Goal: Information Seeking & Learning: Compare options

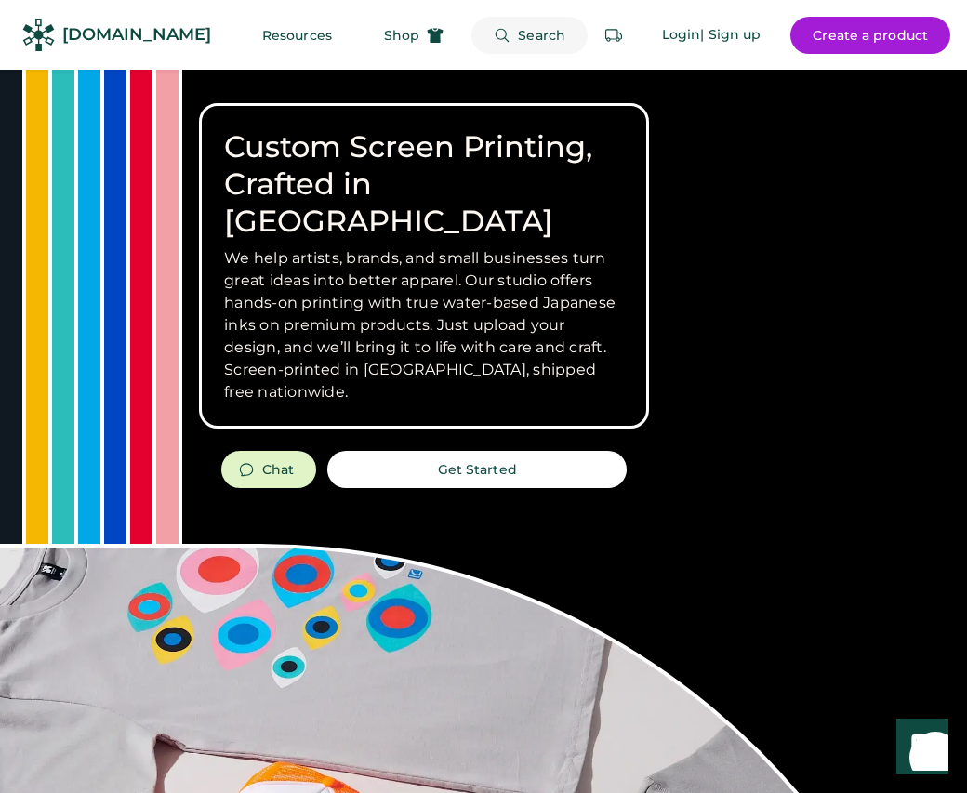
click at [515, 30] on button "Search" at bounding box center [530, 35] width 116 height 37
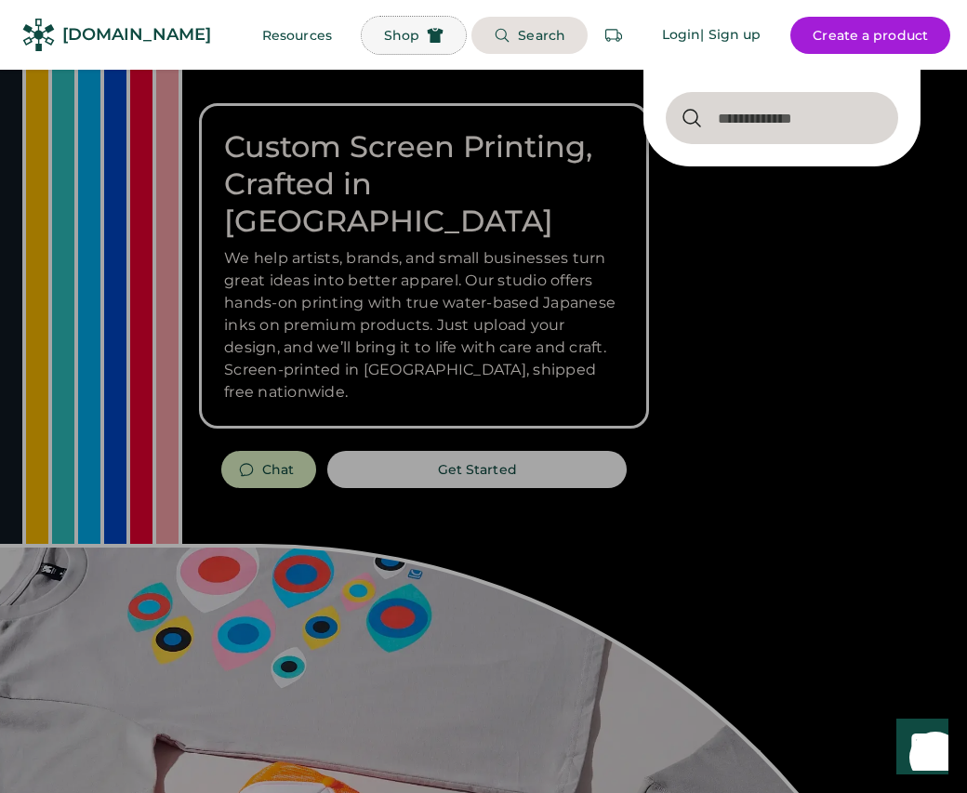
click at [383, 25] on button "Shop" at bounding box center [414, 35] width 104 height 37
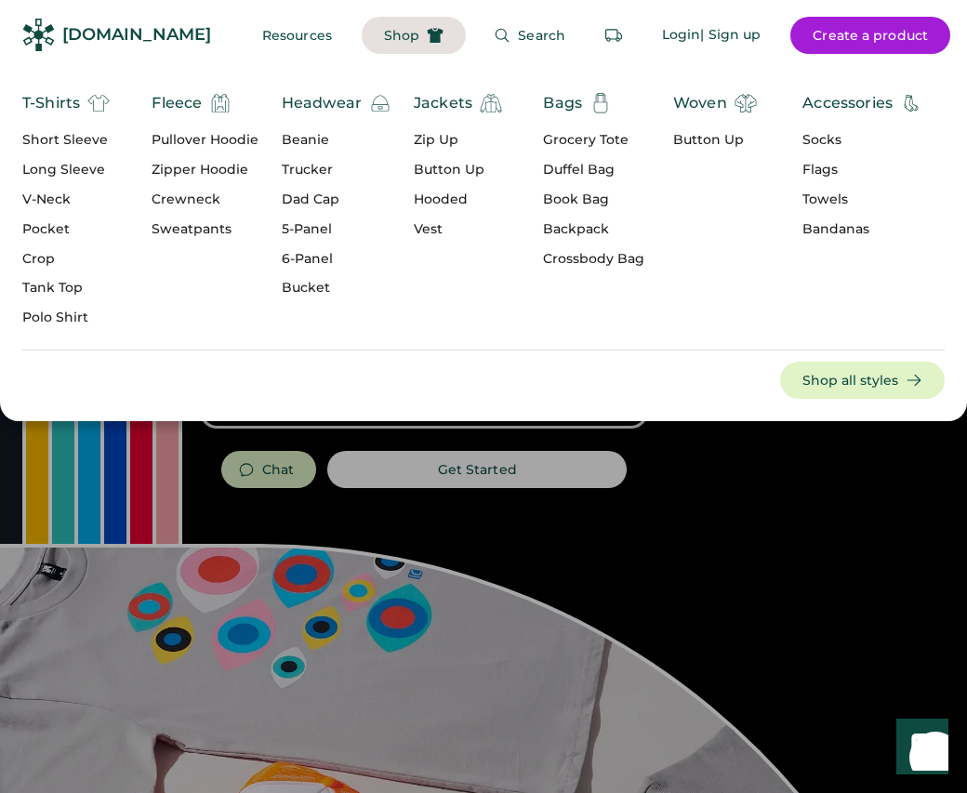
click at [77, 141] on div "Short Sleeve" at bounding box center [65, 140] width 87 height 19
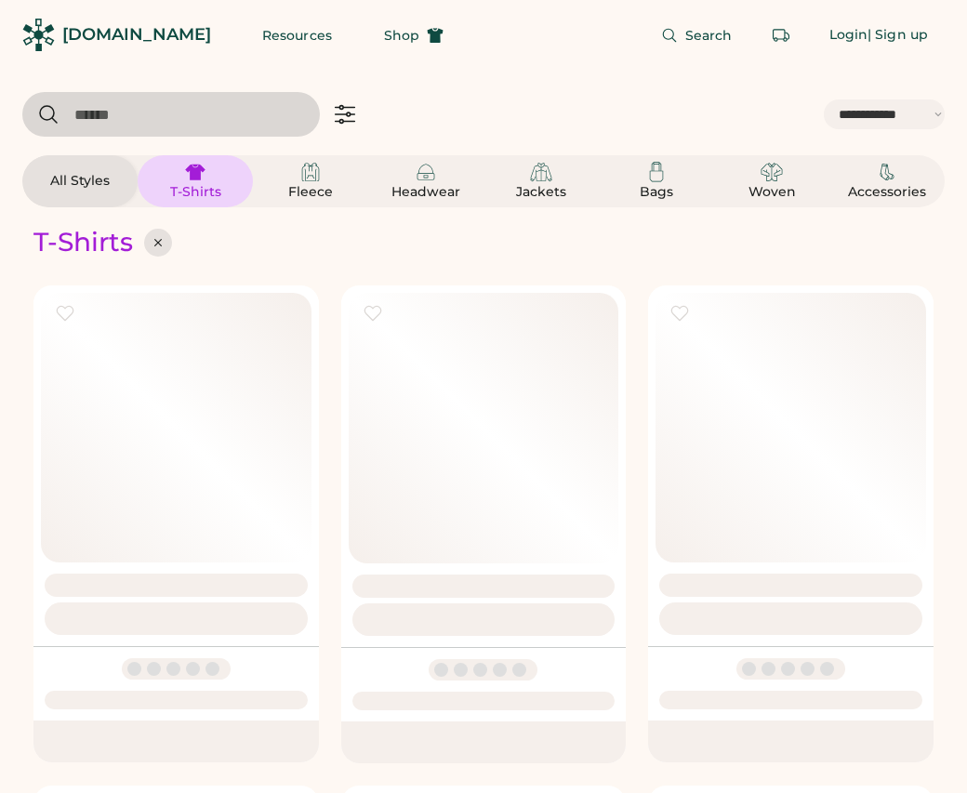
select select "*****"
select select "*"
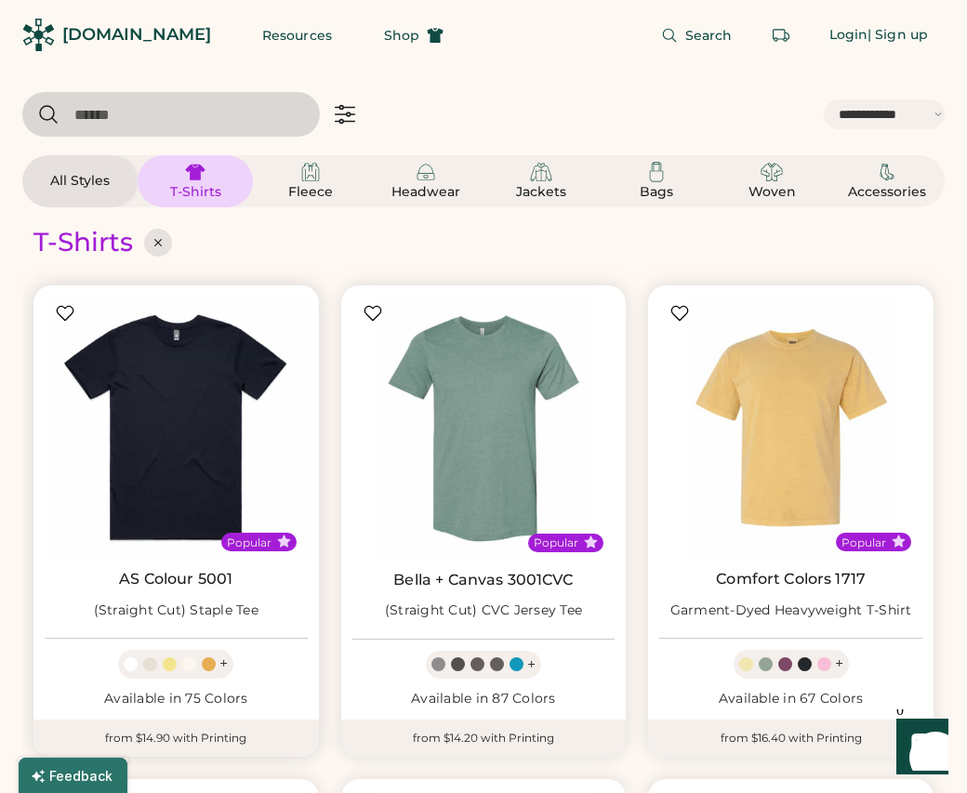
scroll to position [317, 0]
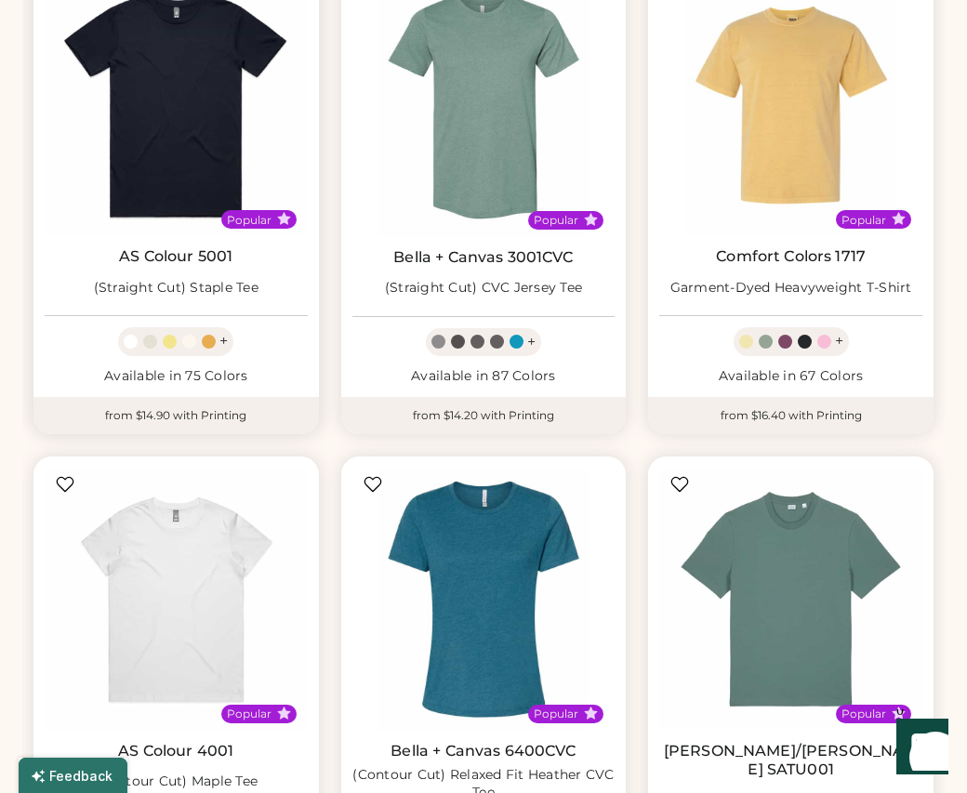
select select "*****"
select select "*"
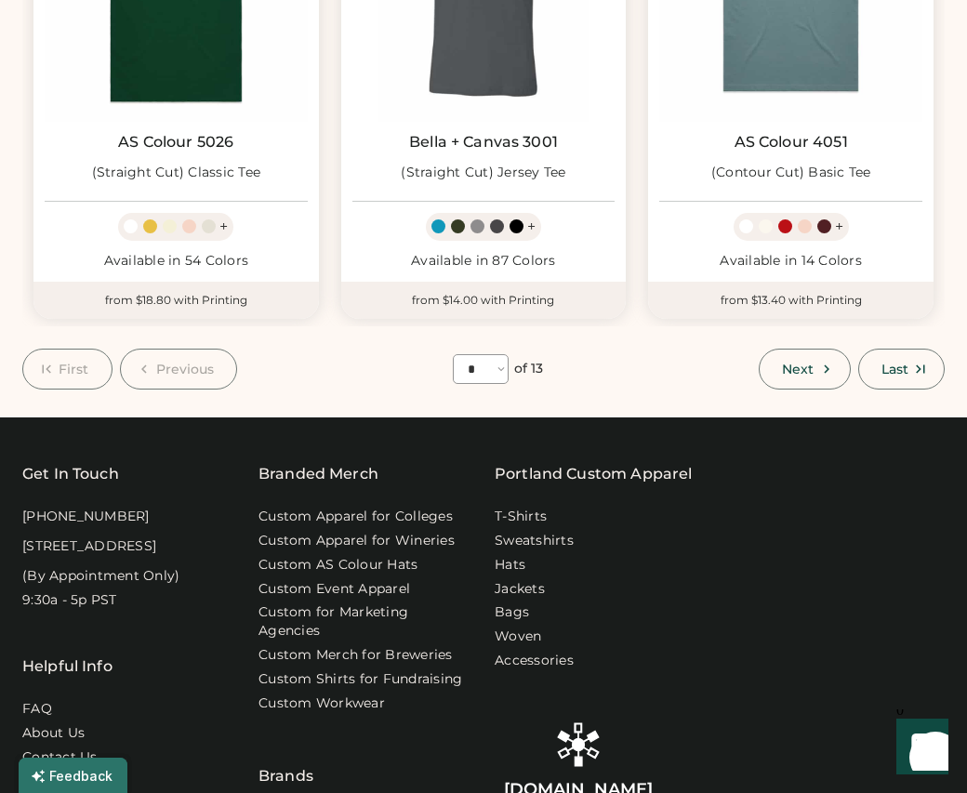
scroll to position [1925, 0]
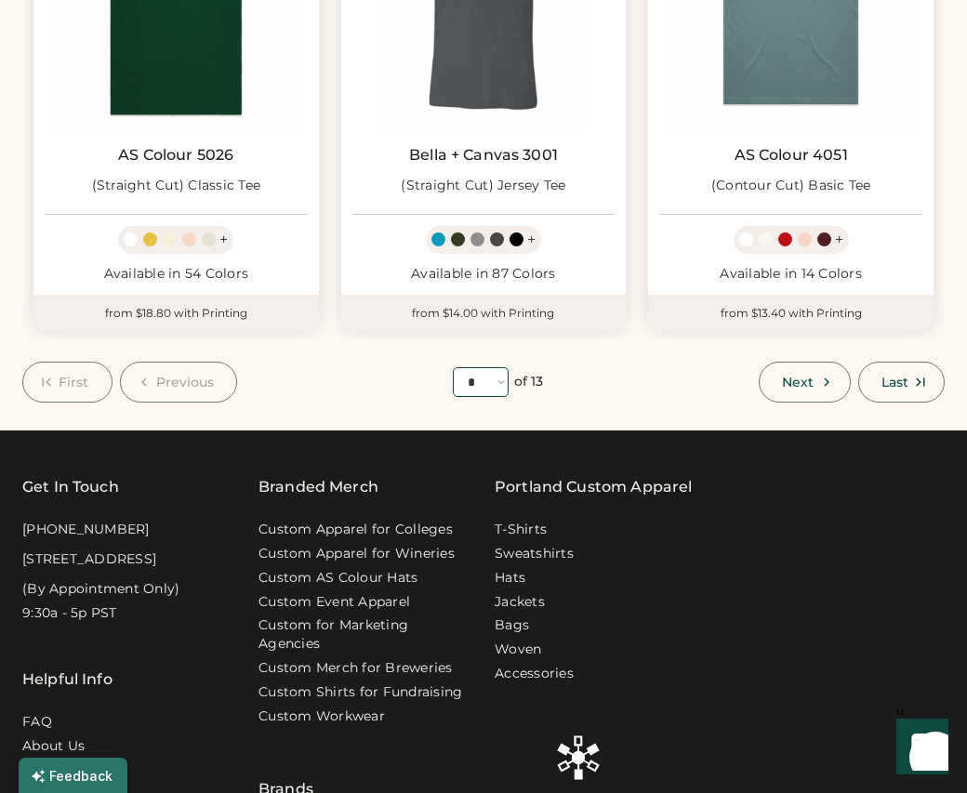
click at [479, 370] on select "**** * * * * * * * * * ** ** ** **" at bounding box center [481, 382] width 56 height 30
click at [453, 367] on select "**** * * * * * * * * * ** ** ** **" at bounding box center [481, 382] width 56 height 30
click at [371, 362] on div "First Previous **** * * * * * * * * * ** ** ** ** of 13 Next Last" at bounding box center [483, 382] width 923 height 41
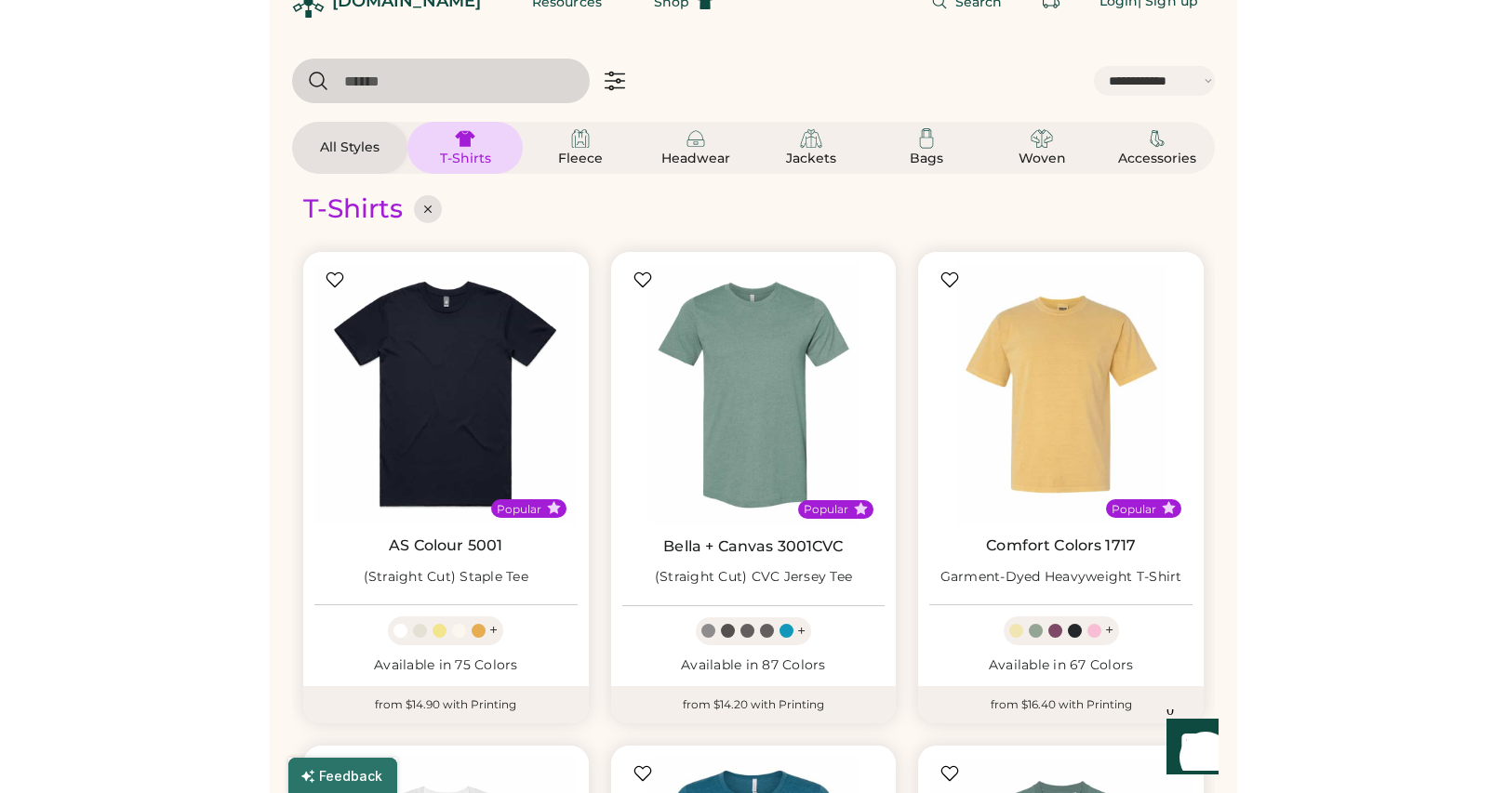
scroll to position [0, 0]
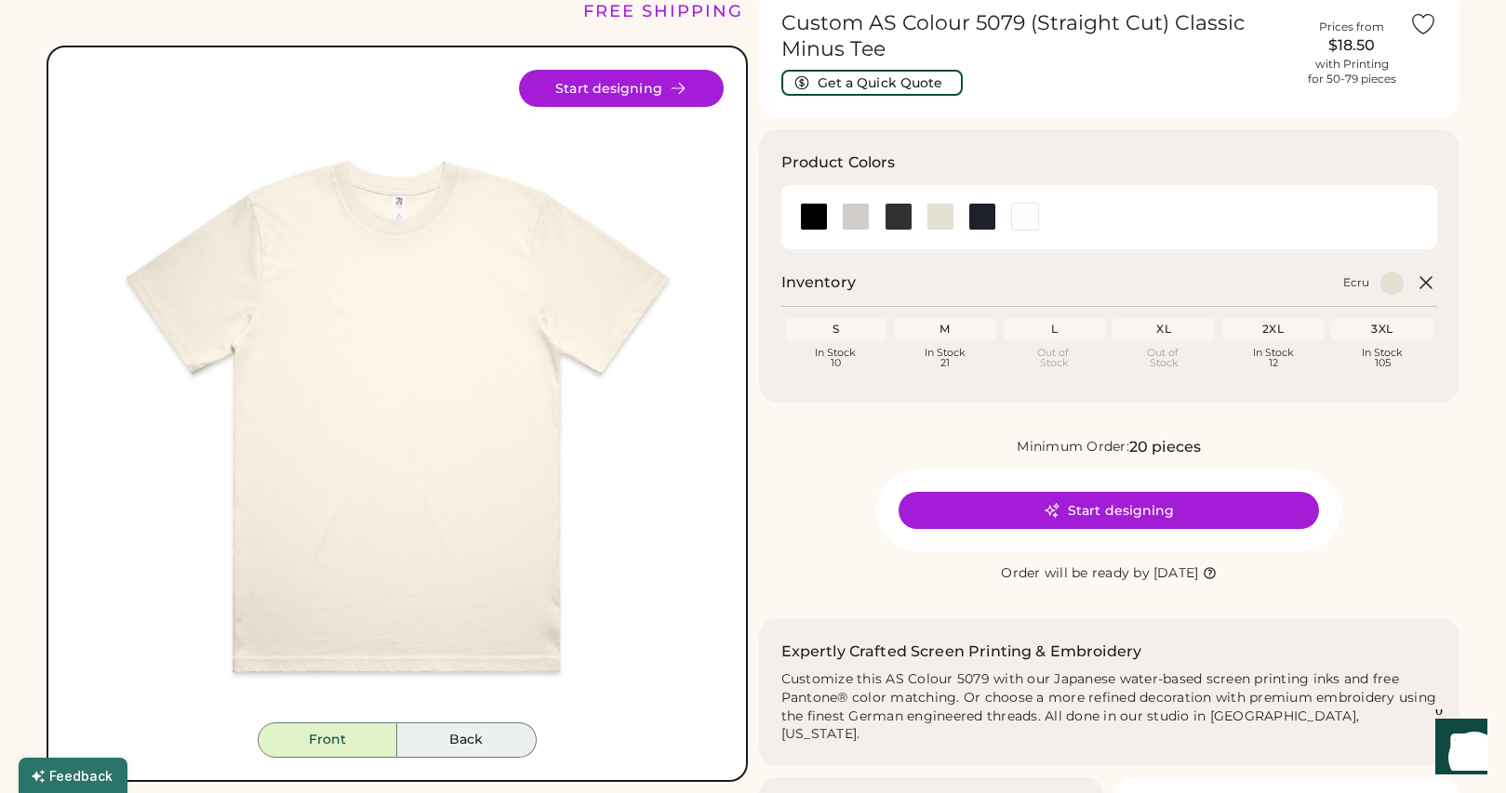
scroll to position [81, 0]
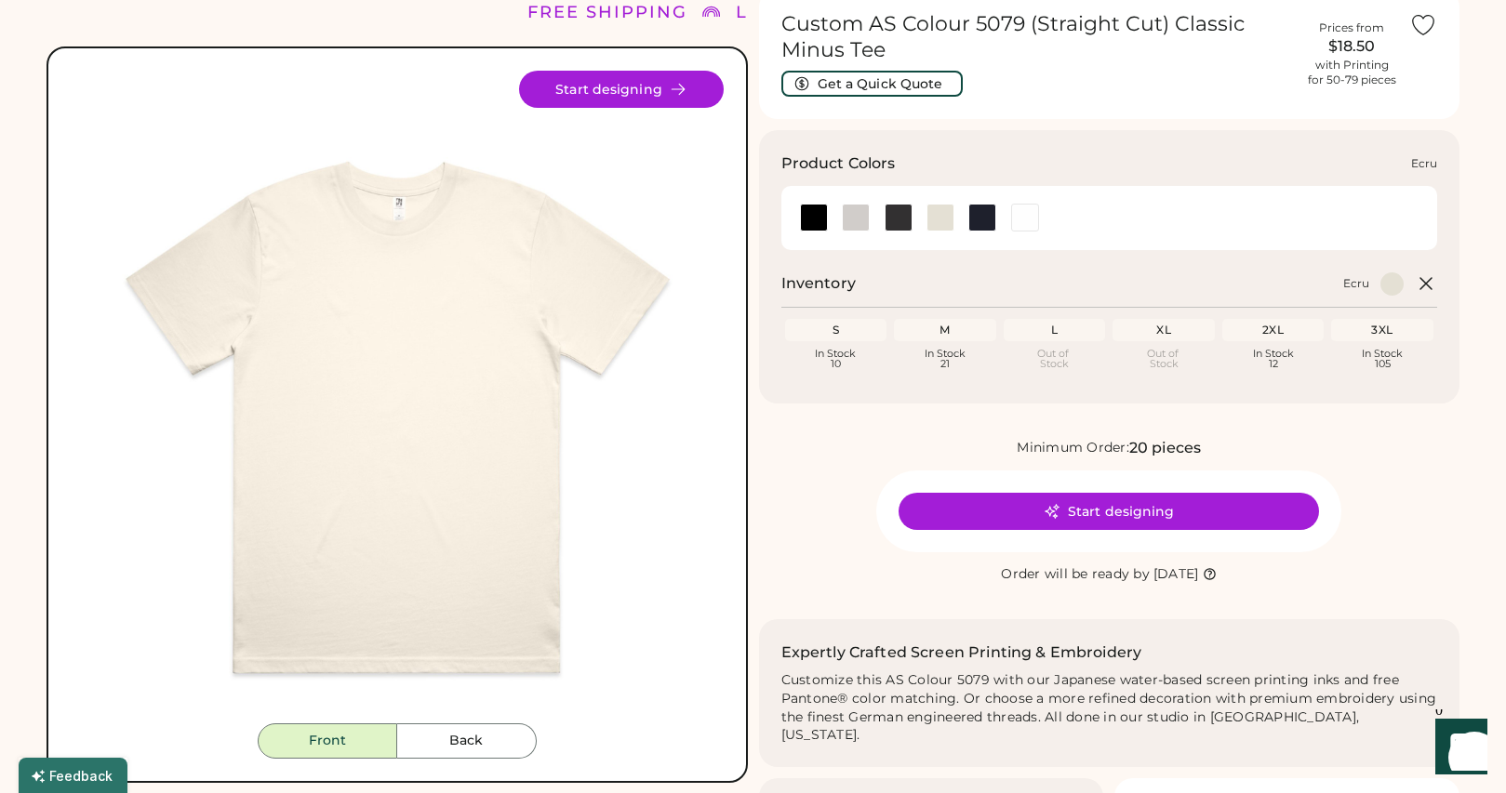
click at [933, 222] on div at bounding box center [940, 218] width 28 height 28
click at [909, 215] on div at bounding box center [899, 218] width 28 height 28
click at [904, 215] on div at bounding box center [899, 218] width 28 height 28
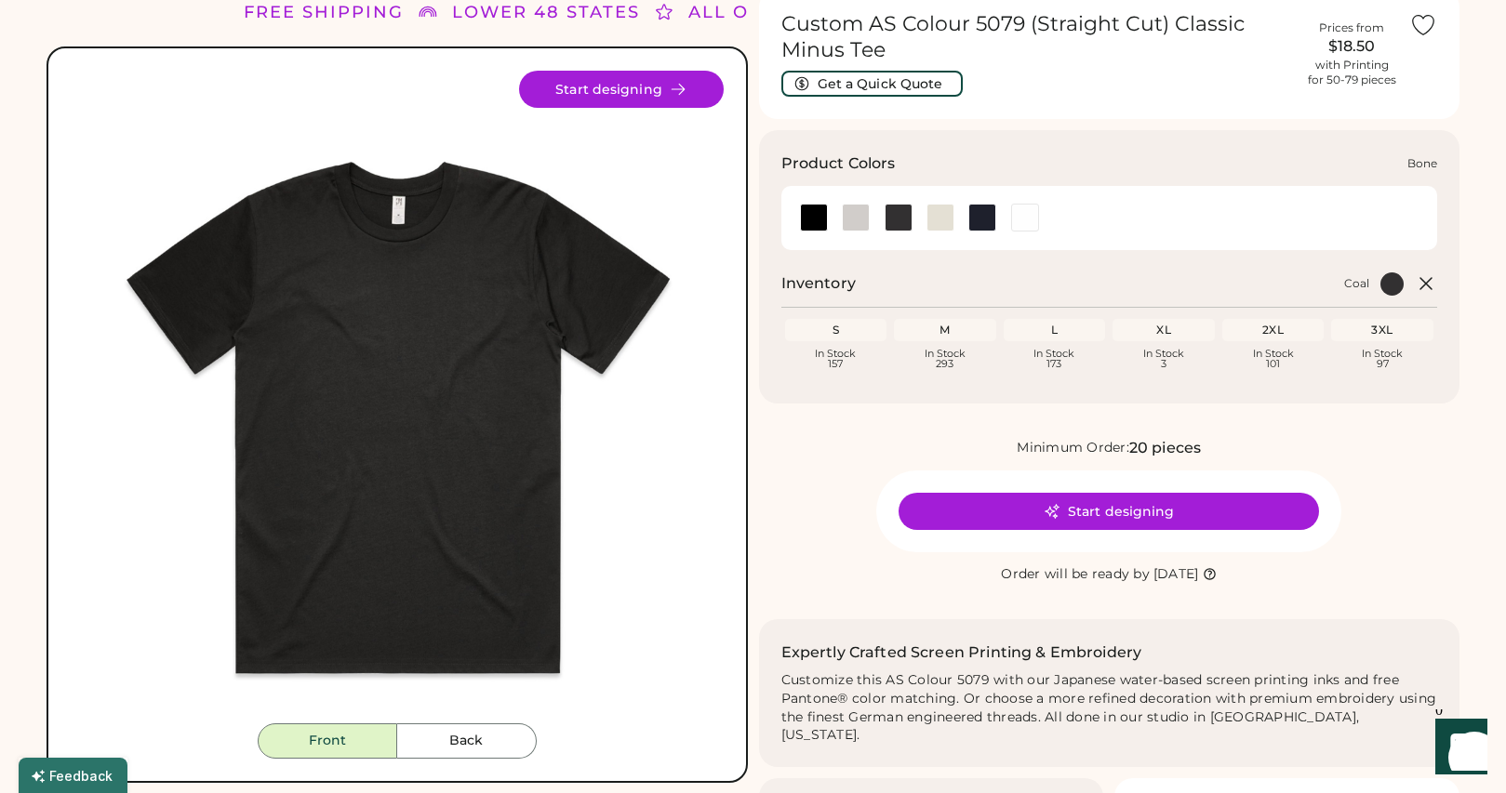
click at [859, 215] on div at bounding box center [856, 218] width 28 height 28
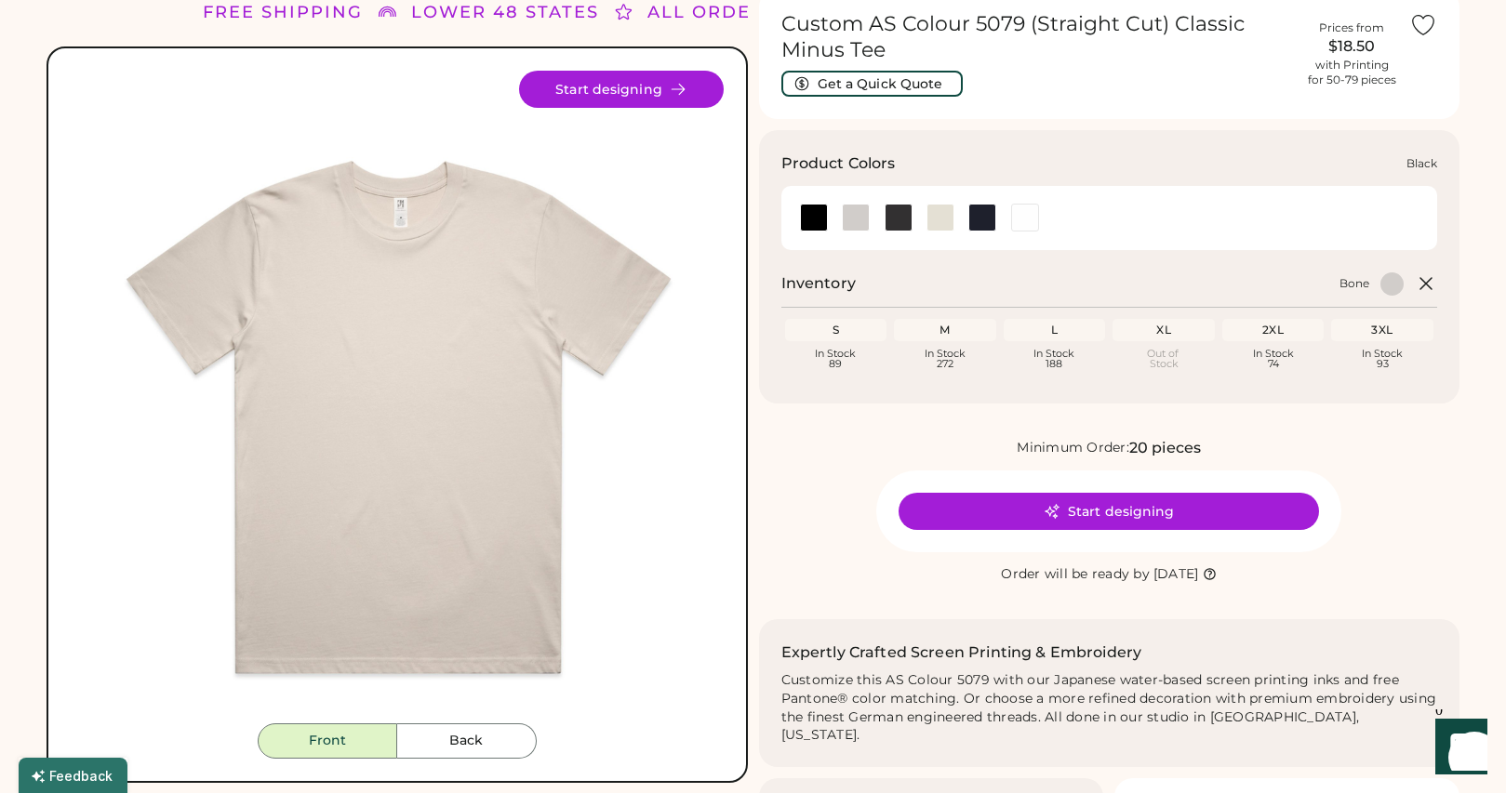
click at [801, 215] on div at bounding box center [814, 218] width 28 height 28
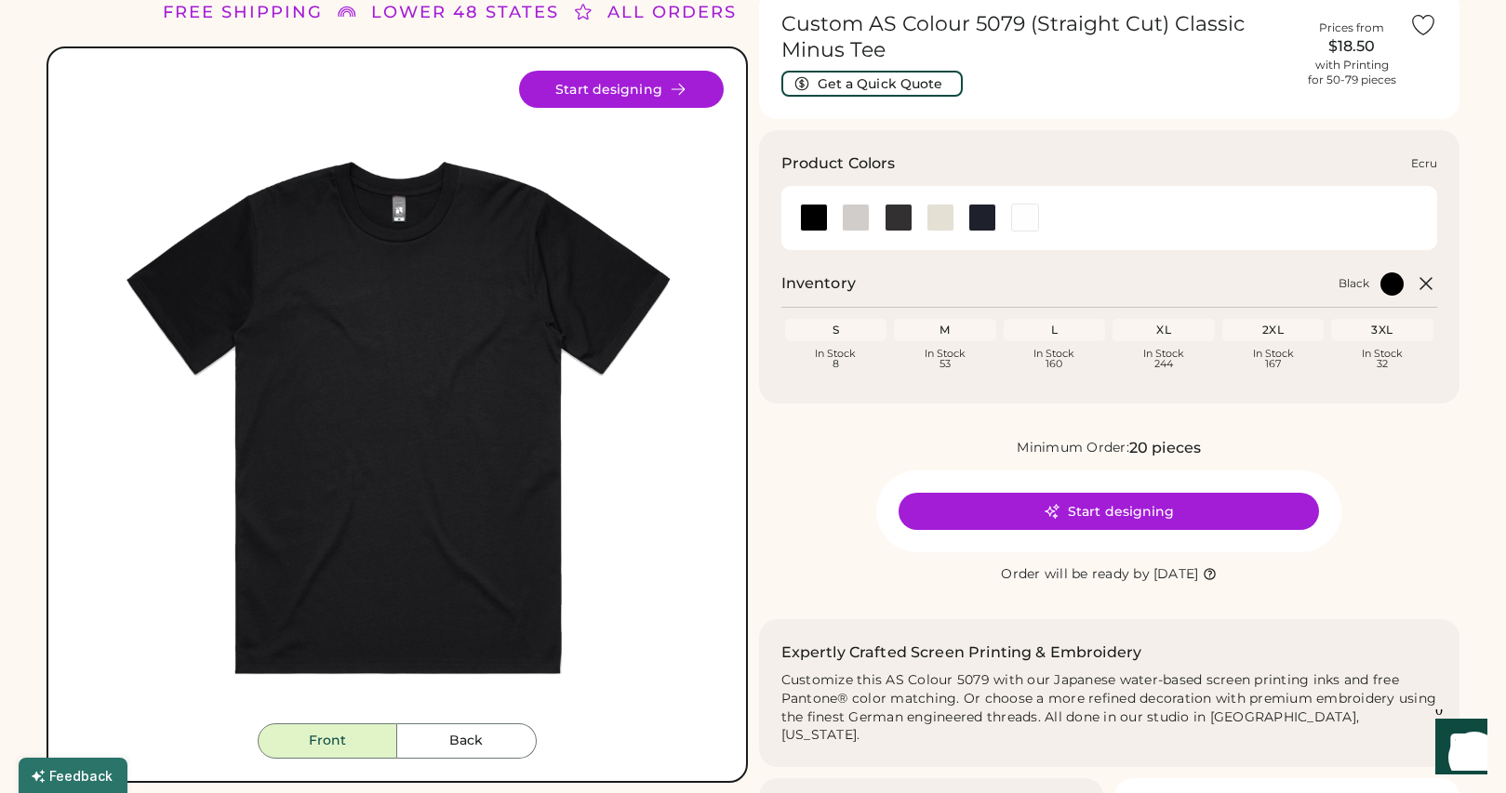
click at [947, 219] on div at bounding box center [940, 218] width 28 height 28
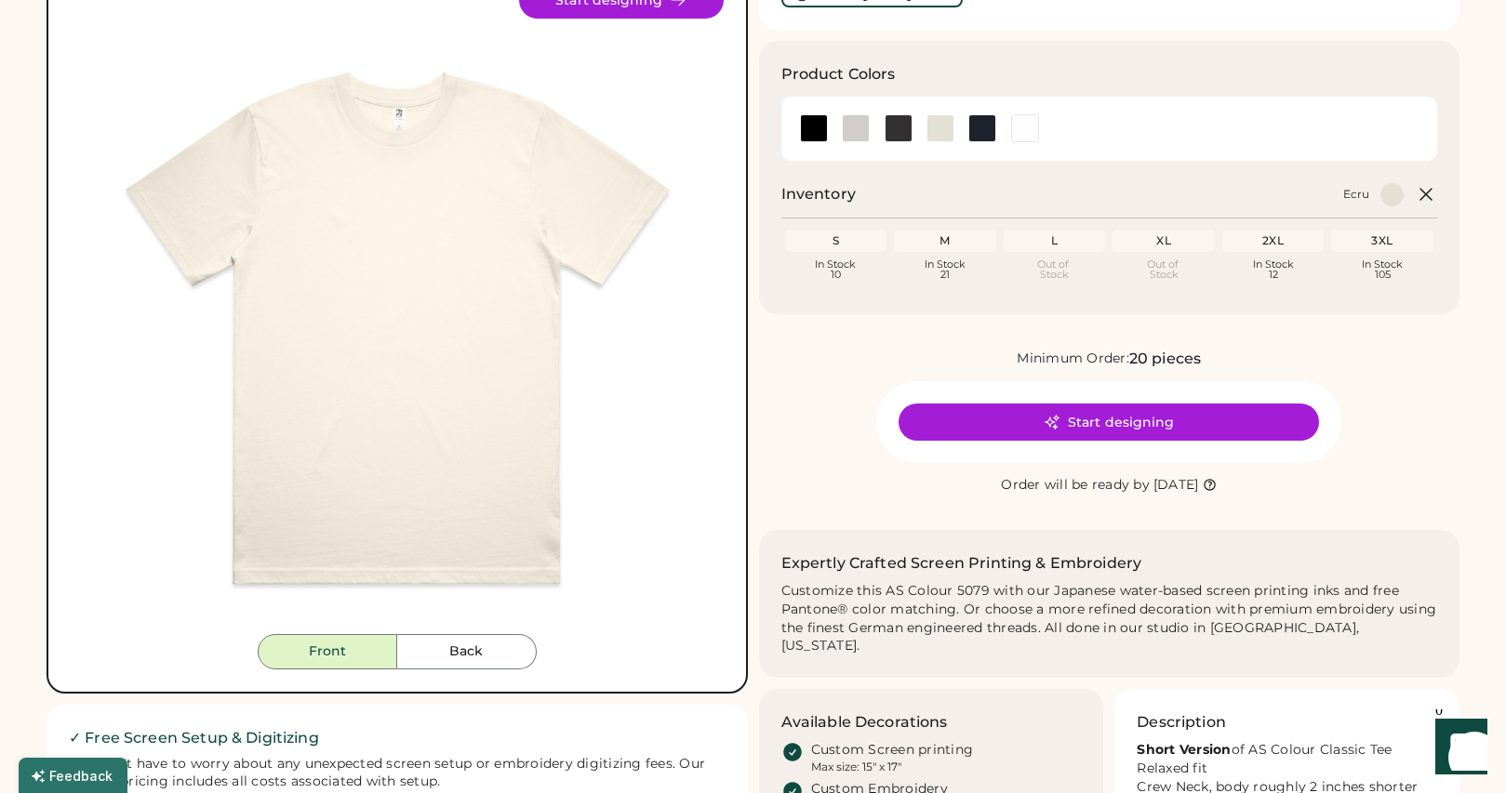
scroll to position [169, 0]
click at [891, 128] on div at bounding box center [899, 129] width 28 height 28
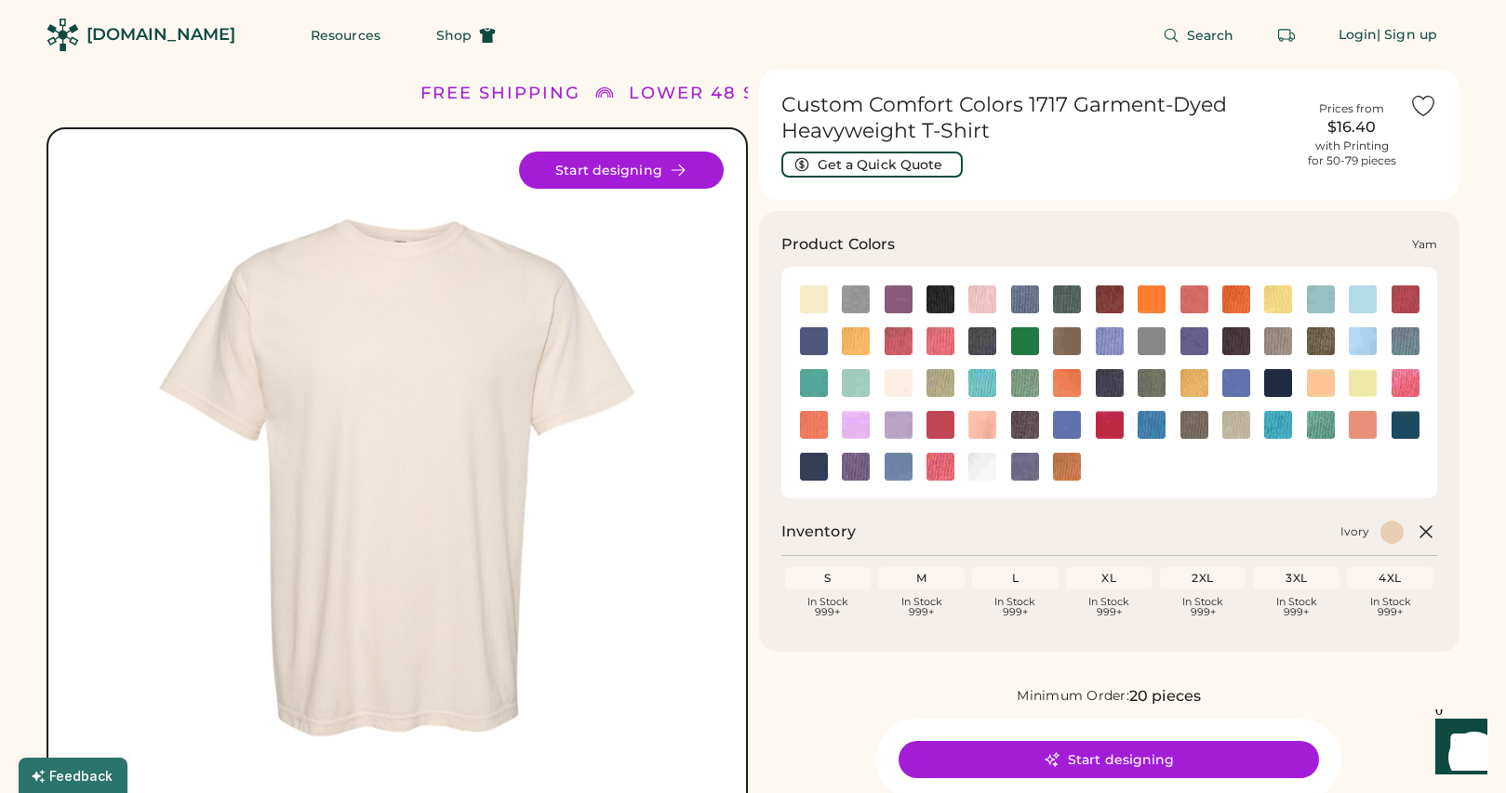
click at [1070, 476] on img at bounding box center [1067, 467] width 28 height 28
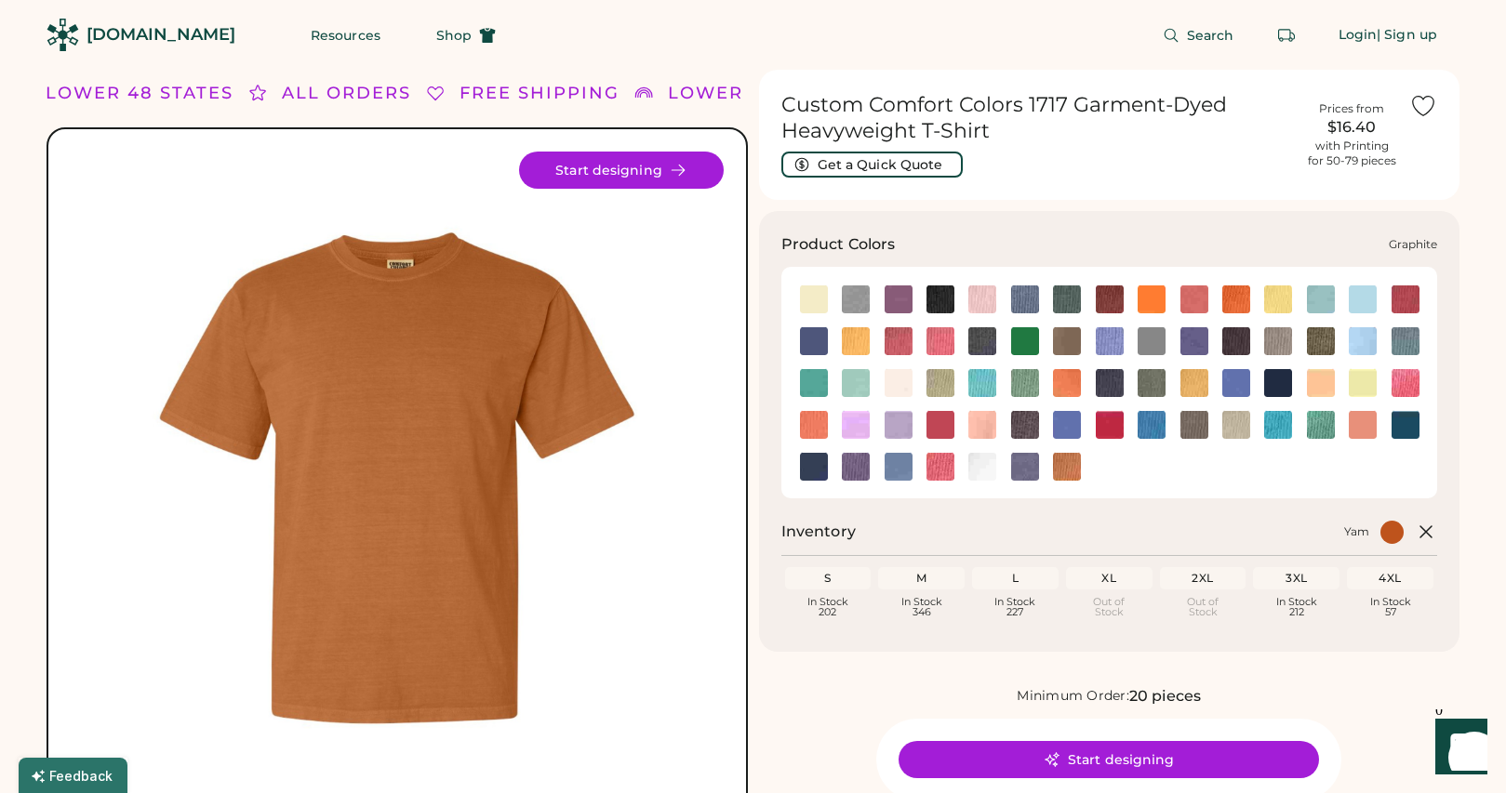
click at [1204, 302] on img at bounding box center [1194, 300] width 28 height 28
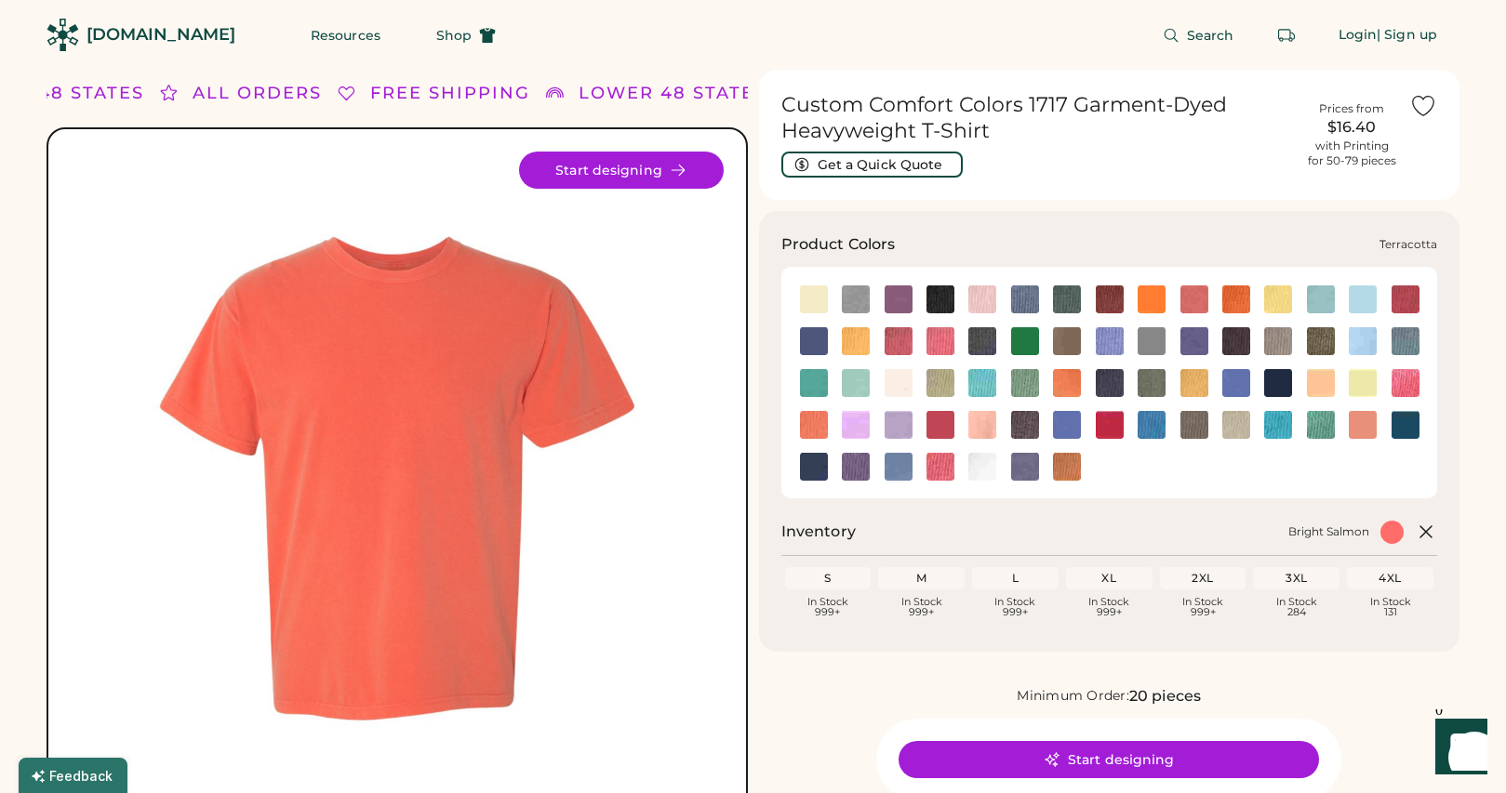
click at [1365, 418] on img at bounding box center [1363, 425] width 28 height 28
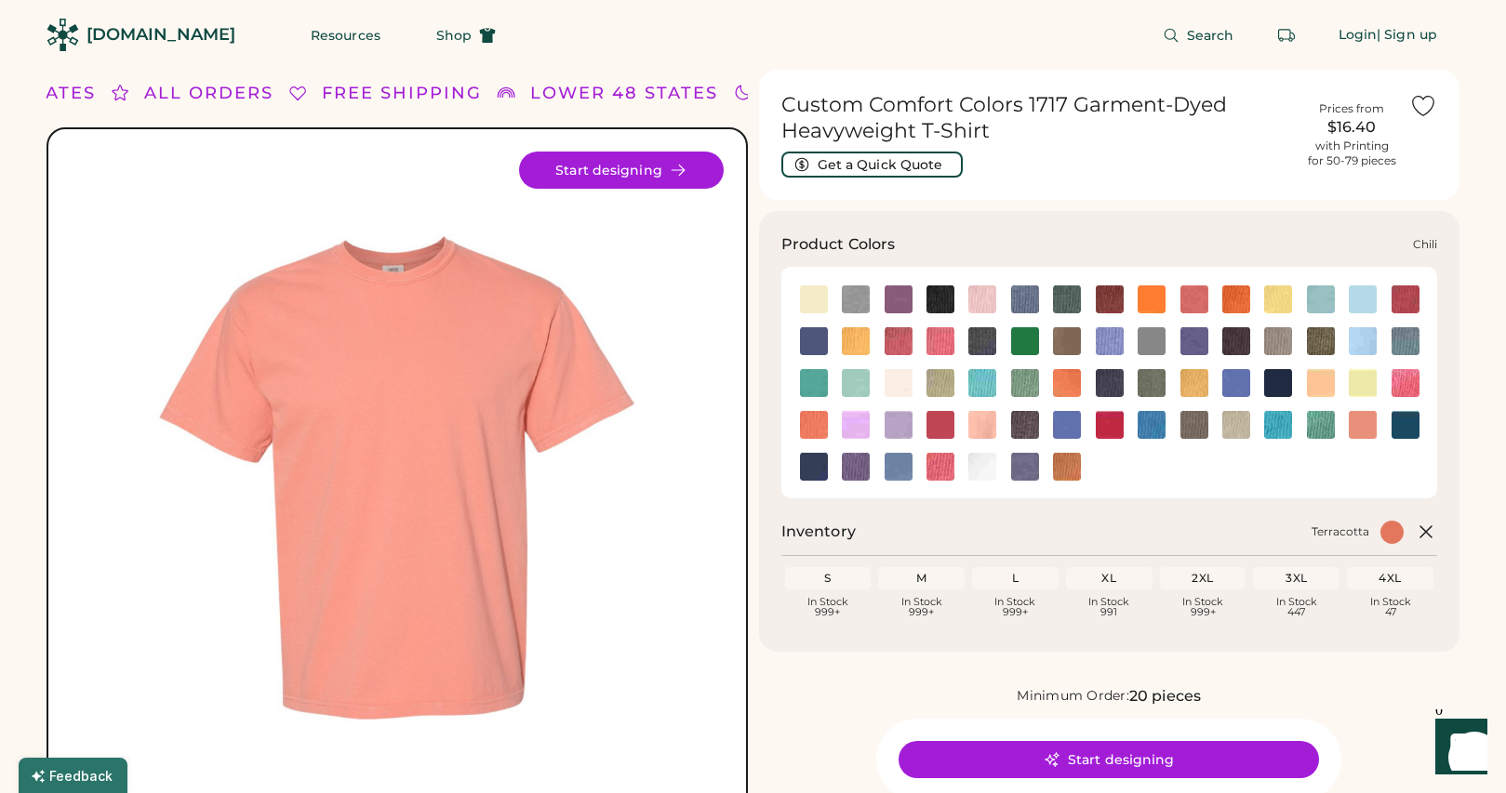
click at [1411, 306] on img at bounding box center [1405, 300] width 28 height 28
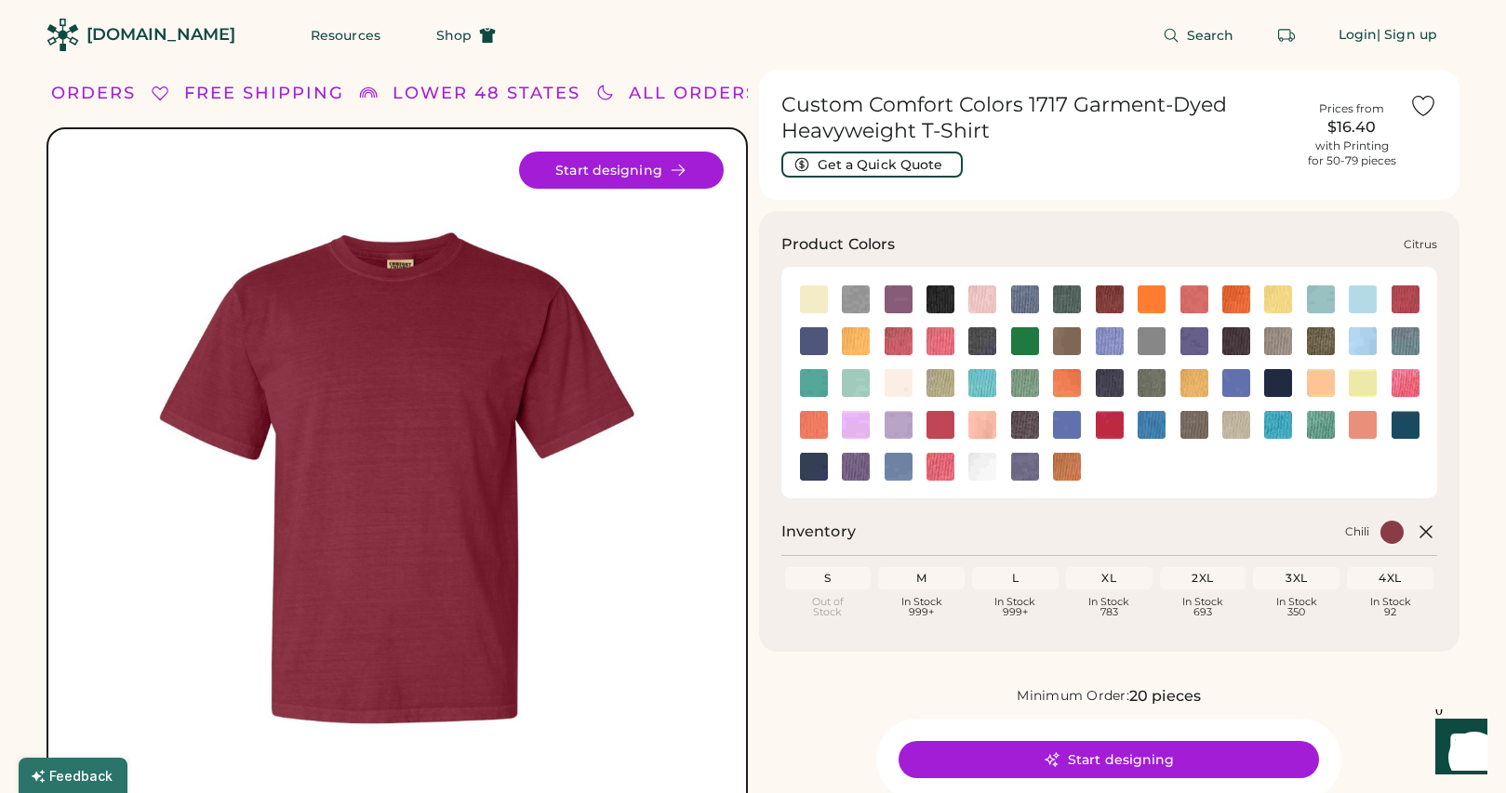
click at [860, 337] on img at bounding box center [856, 341] width 28 height 28
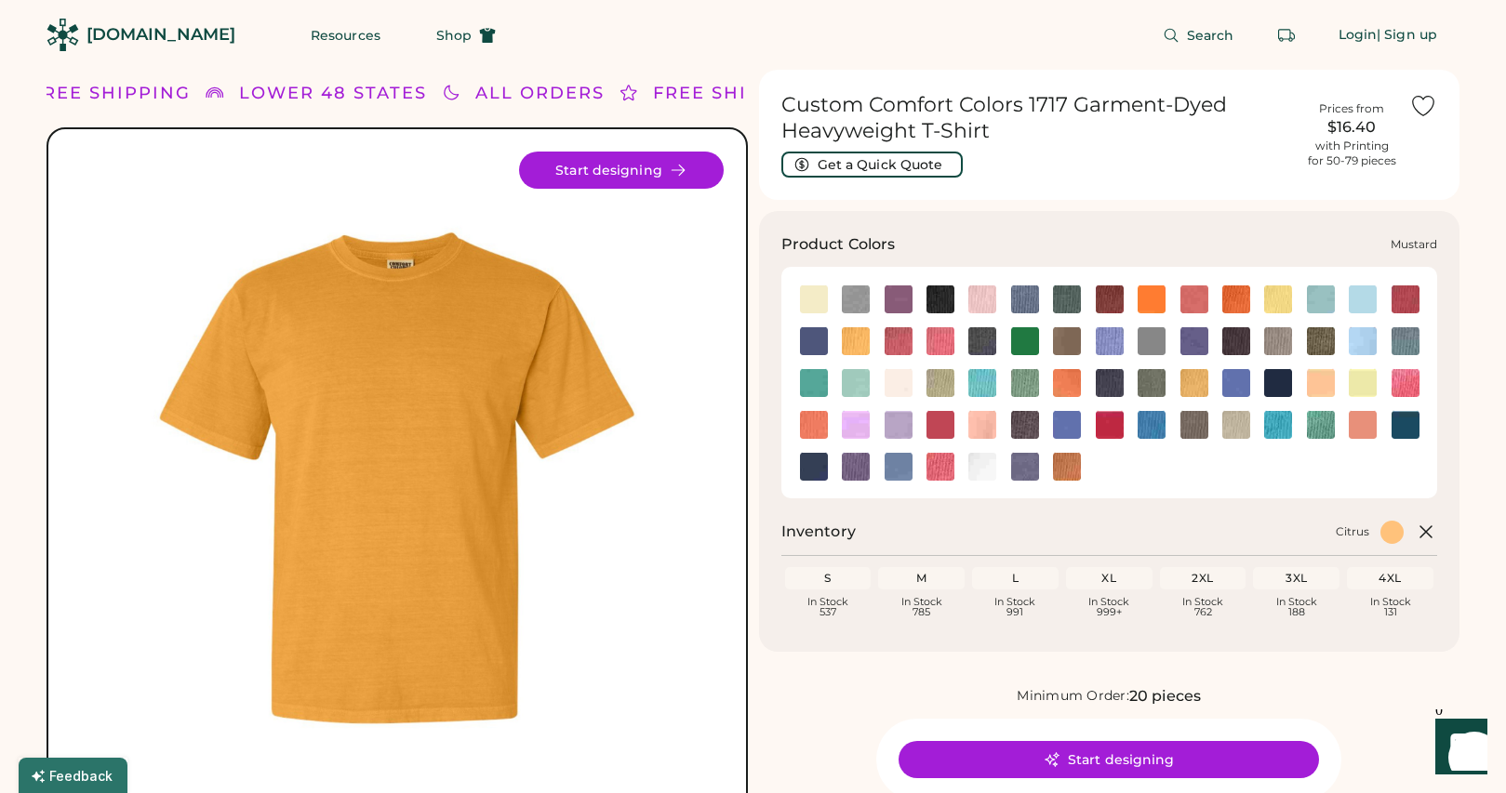
click at [1192, 386] on img at bounding box center [1194, 383] width 28 height 28
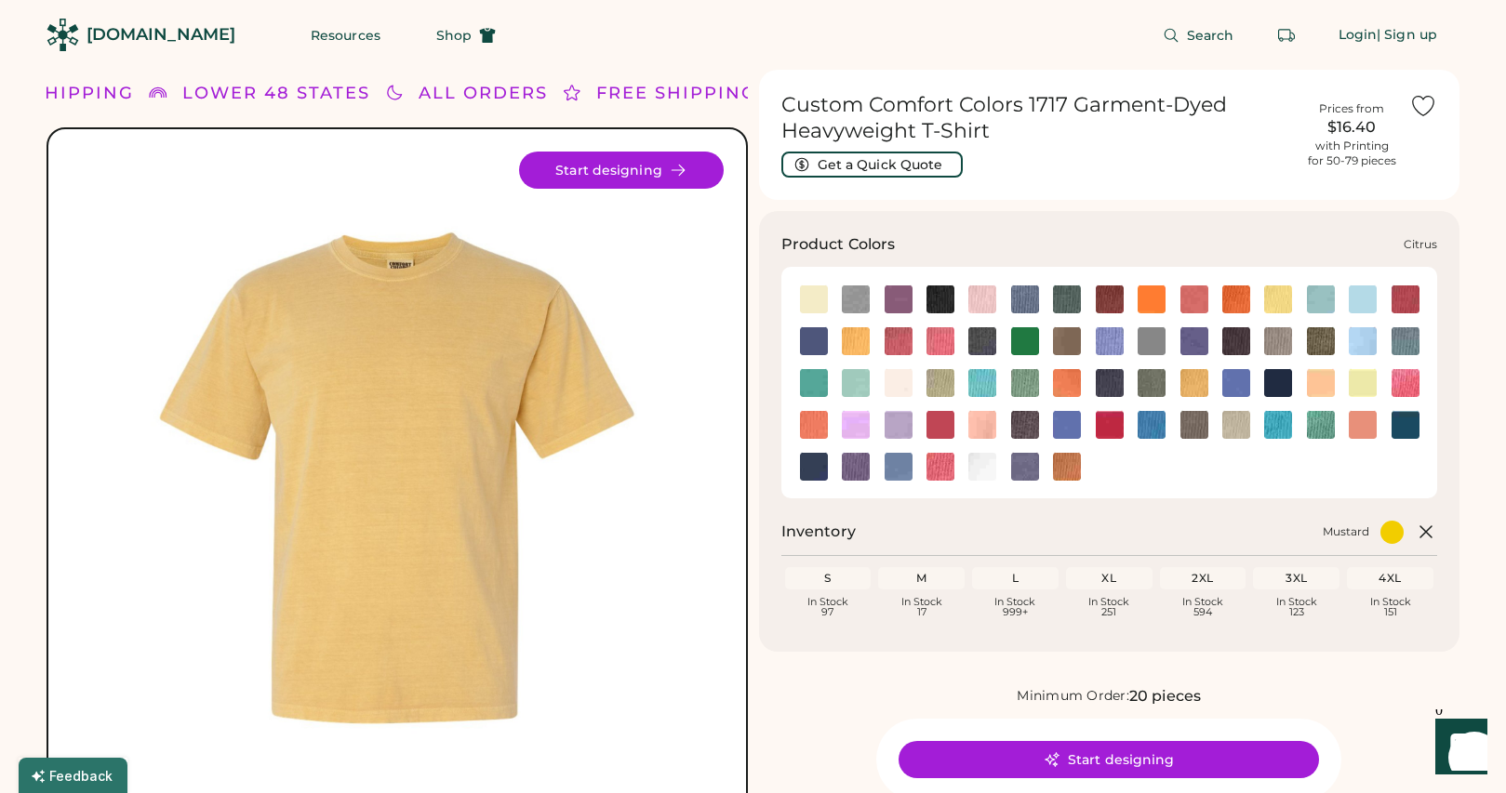
click at [844, 331] on img at bounding box center [856, 341] width 28 height 28
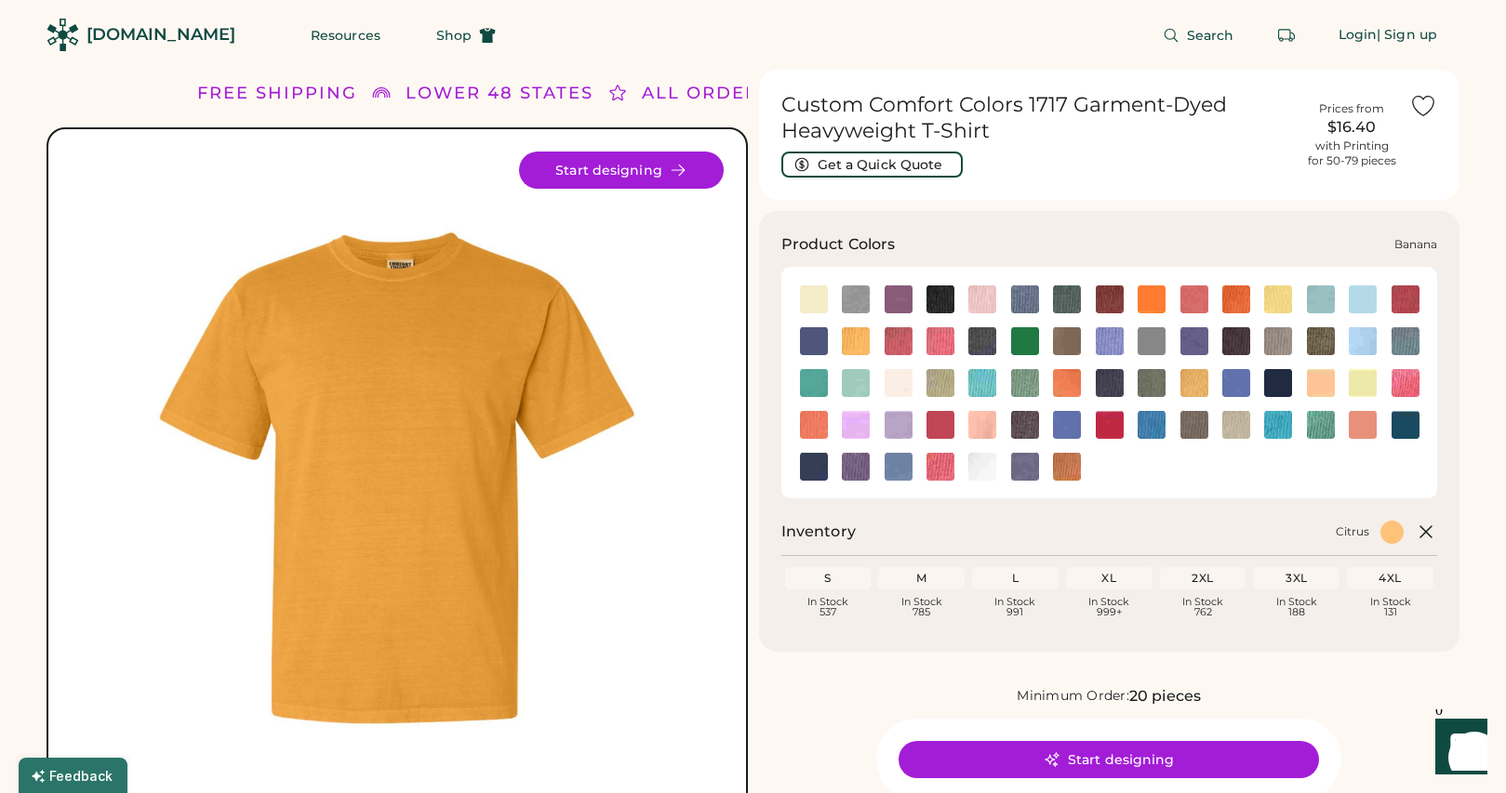
click at [815, 302] on img at bounding box center [814, 300] width 28 height 28
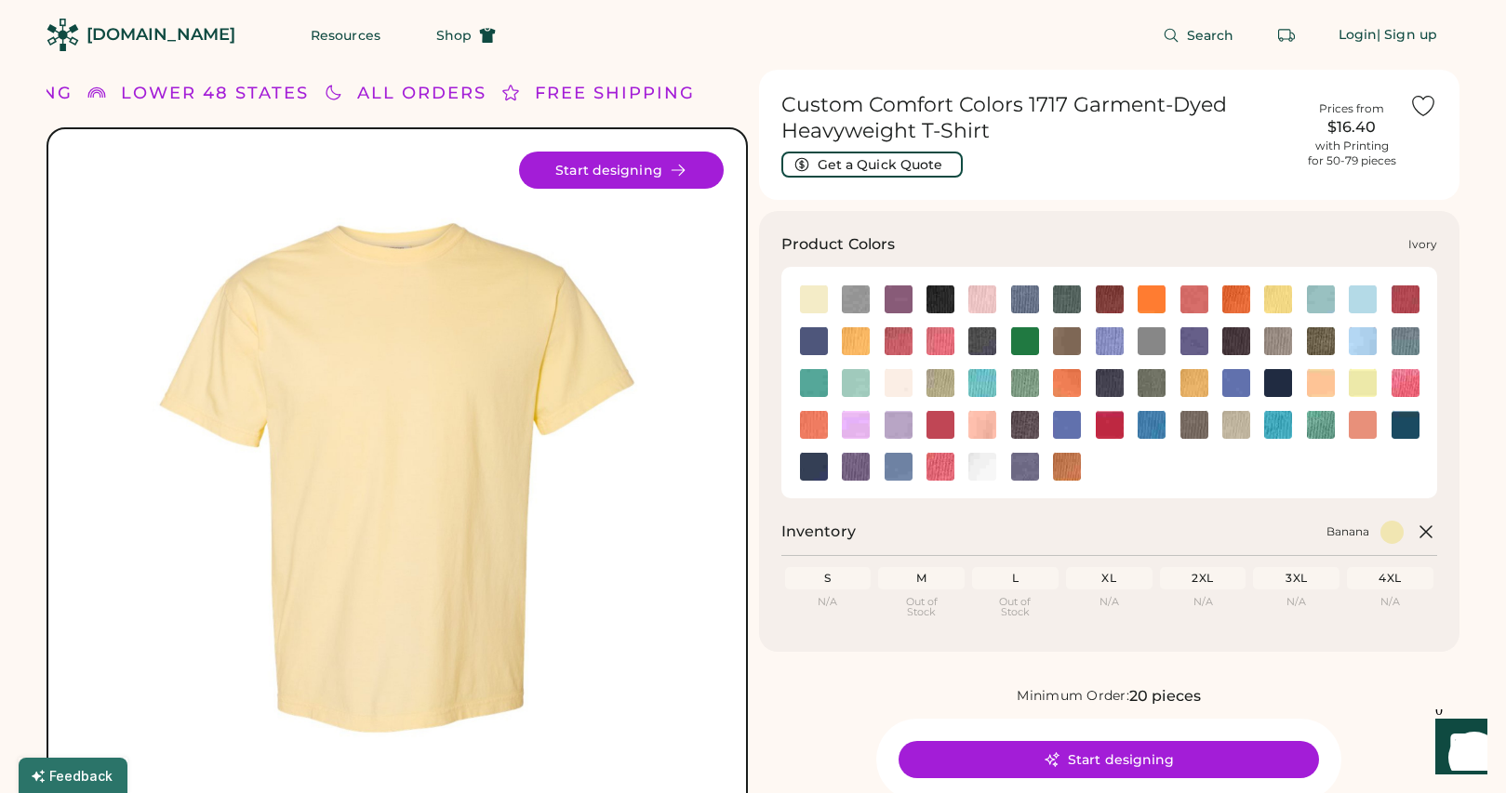
click at [896, 380] on img at bounding box center [899, 383] width 28 height 28
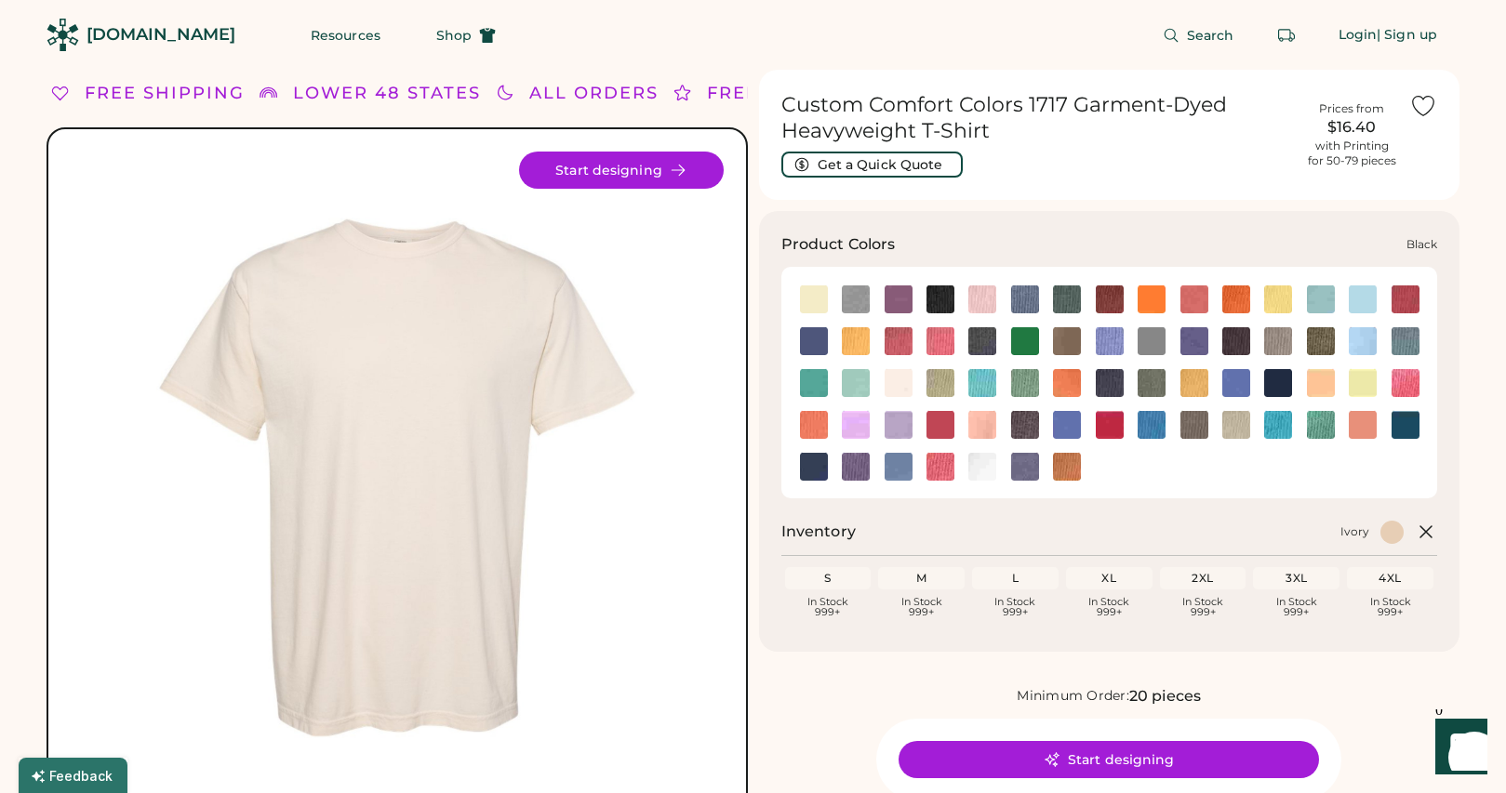
click at [941, 301] on img at bounding box center [940, 300] width 28 height 28
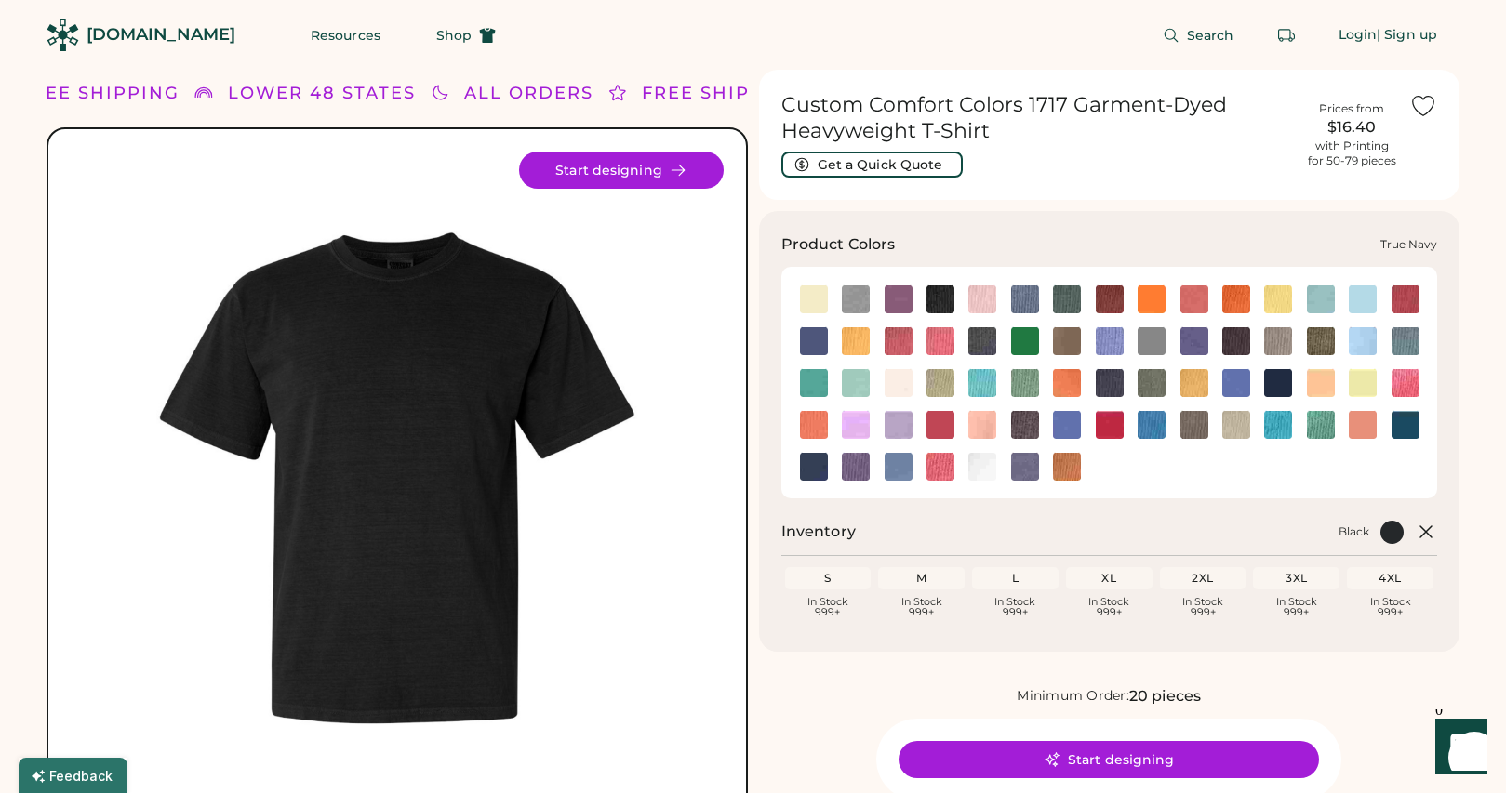
click at [816, 467] on img at bounding box center [814, 467] width 28 height 28
click at [1101, 377] on img at bounding box center [1110, 383] width 28 height 28
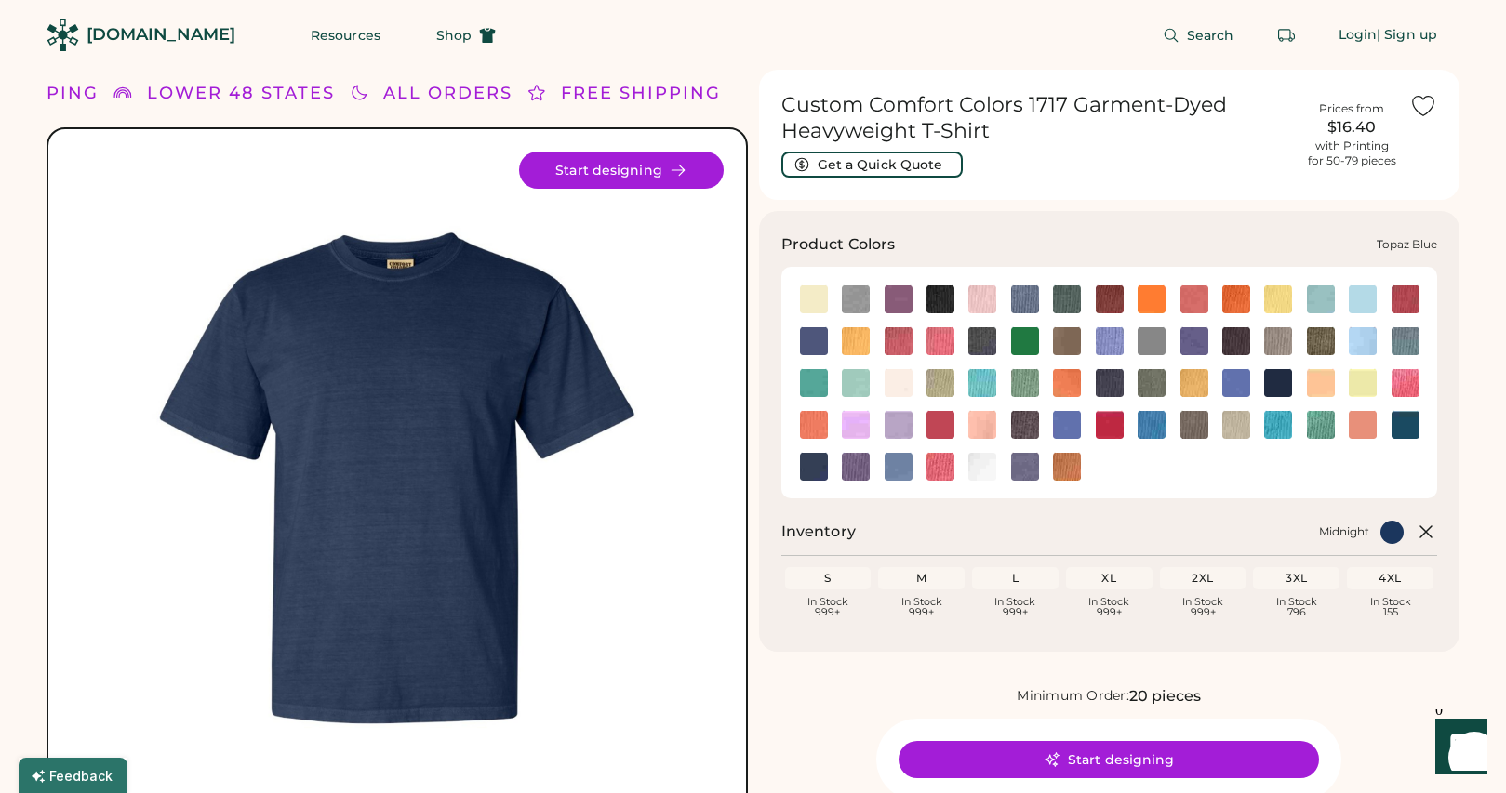
click at [1398, 428] on img at bounding box center [1405, 425] width 28 height 28
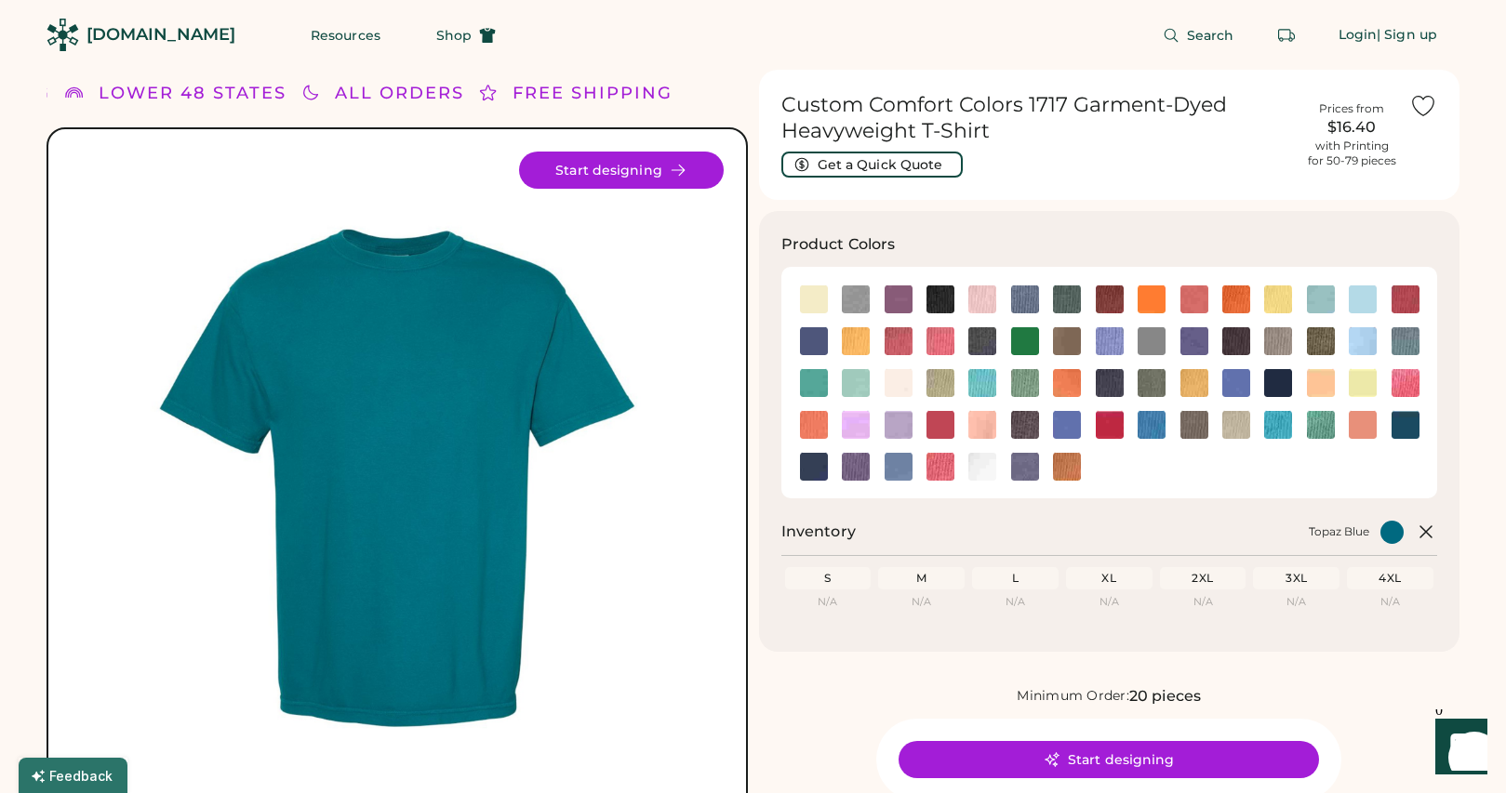
click at [10, 0] on div "[DOMAIN_NAME]" at bounding box center [121, 35] width 242 height 70
click at [775, 475] on div "Product Colors Inventory Topaz Blue S Loading Inventory N/A M Loading Inventory…" at bounding box center [1109, 431] width 701 height 441
click at [824, 464] on img at bounding box center [814, 467] width 28 height 28
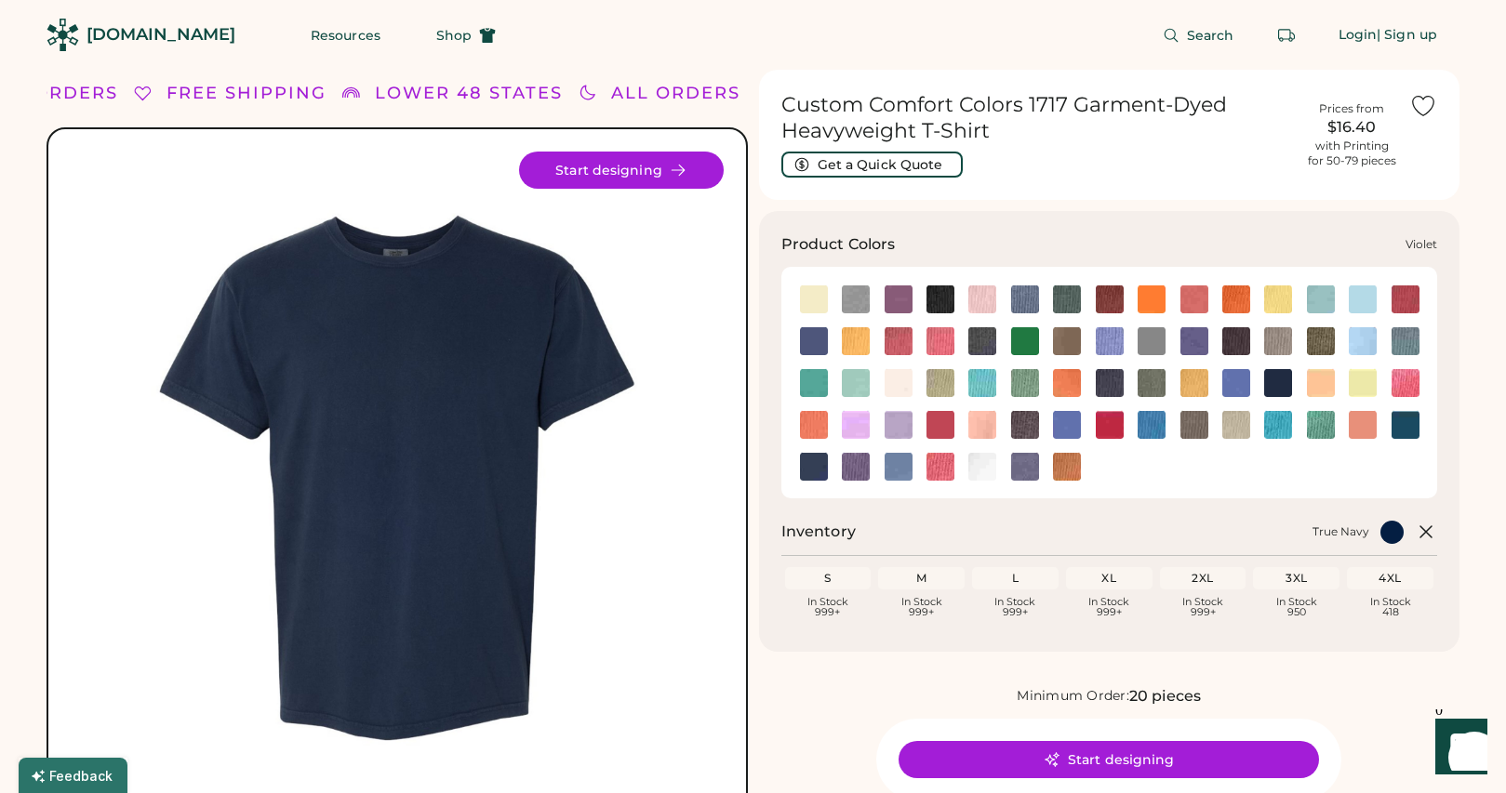
click at [845, 465] on img at bounding box center [856, 467] width 28 height 28
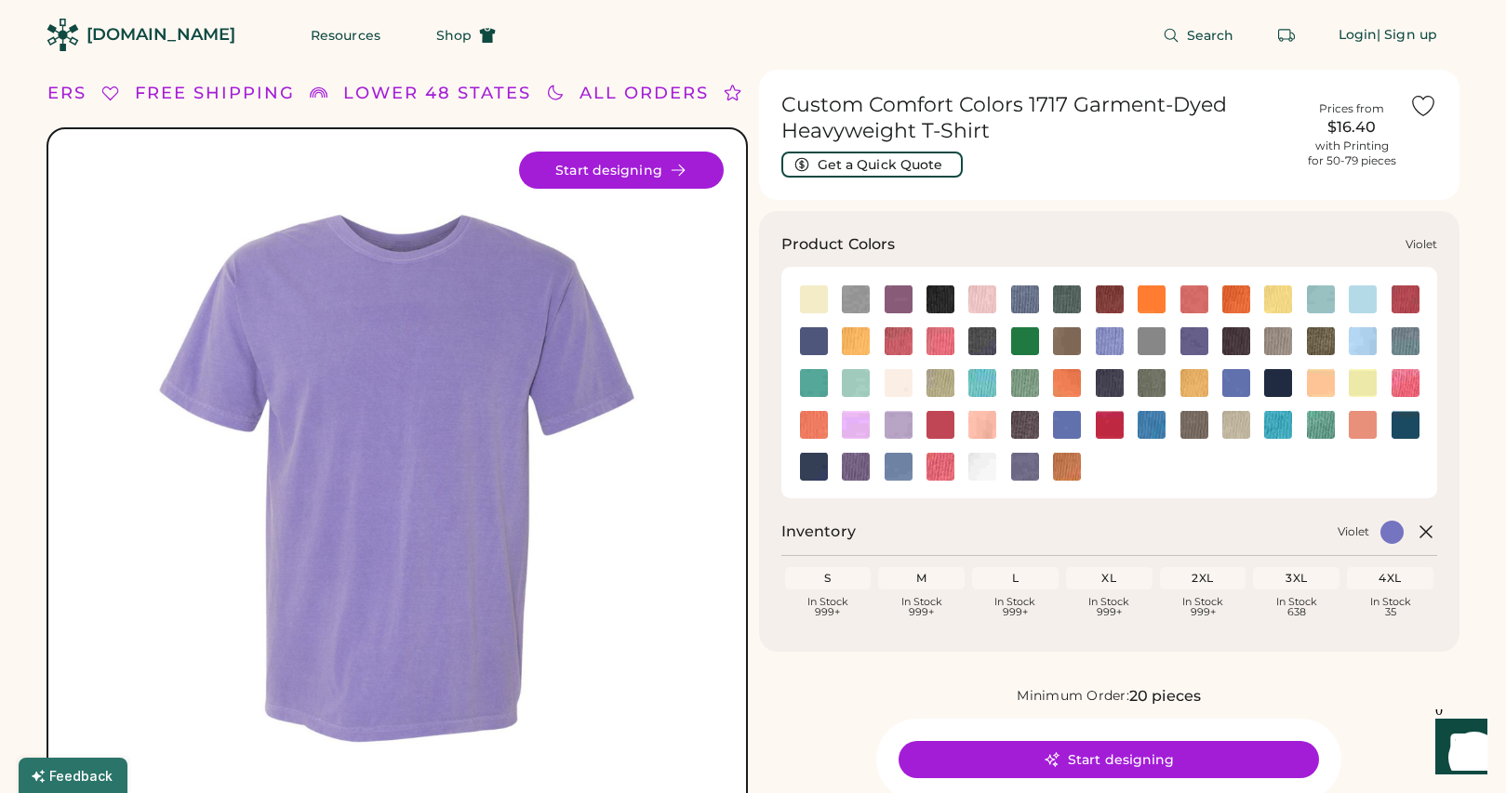
click at [874, 475] on div at bounding box center [855, 466] width 42 height 28
click at [903, 472] on img at bounding box center [899, 467] width 28 height 28
click at [933, 468] on img at bounding box center [940, 467] width 28 height 28
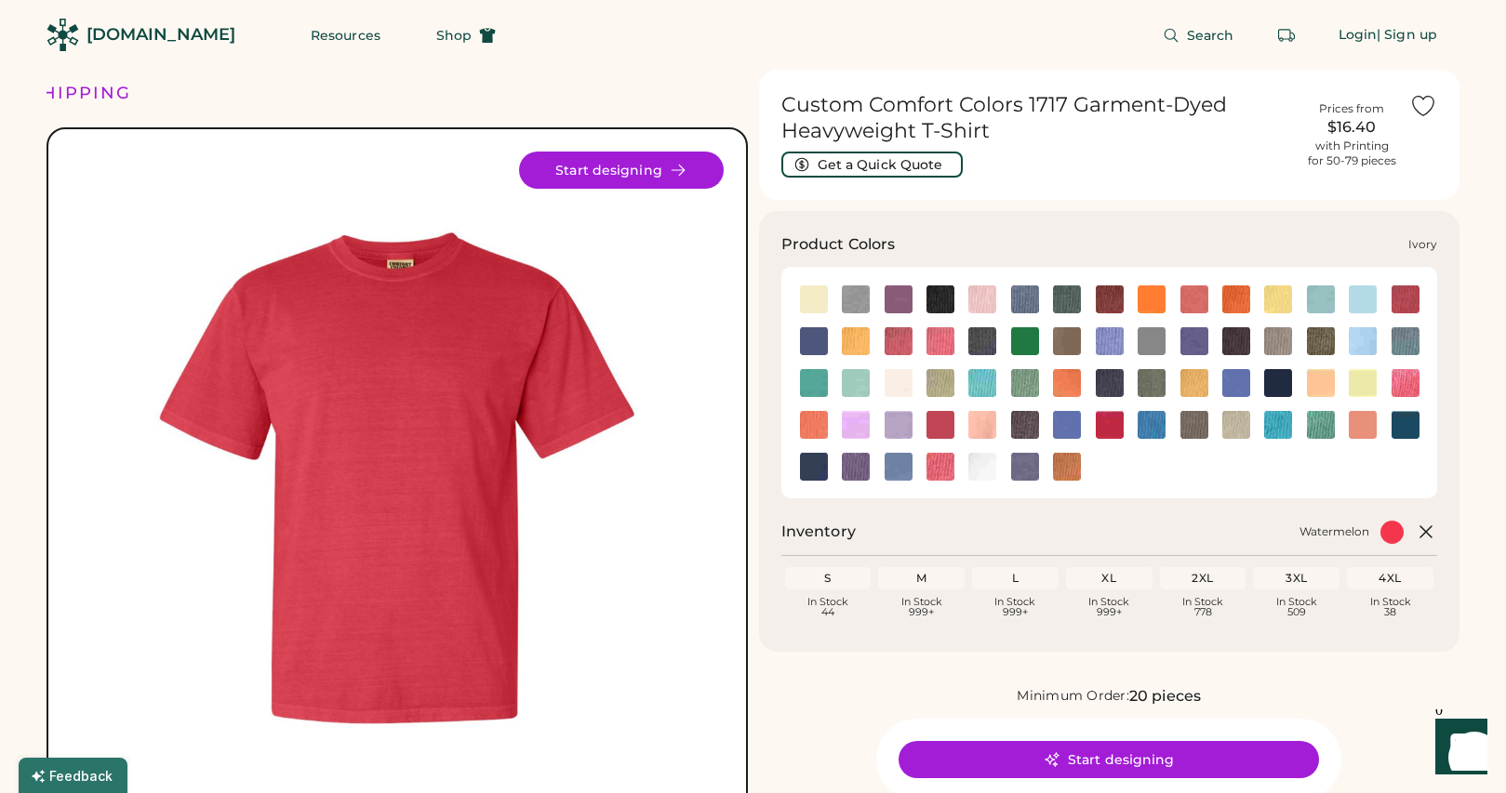
click at [902, 387] on img at bounding box center [899, 383] width 28 height 28
